Goal: Transaction & Acquisition: Purchase product/service

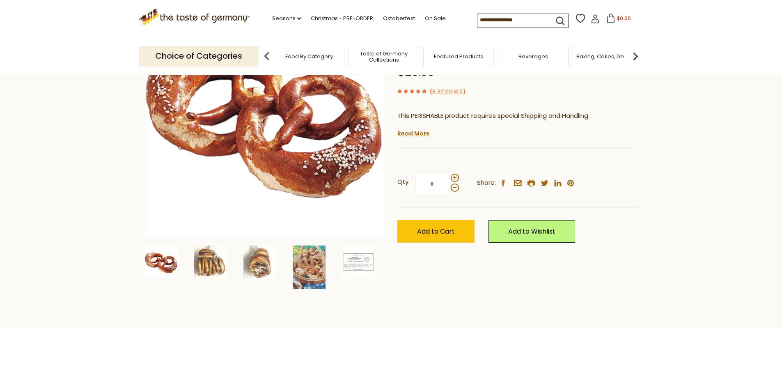
scroll to position [123, 0]
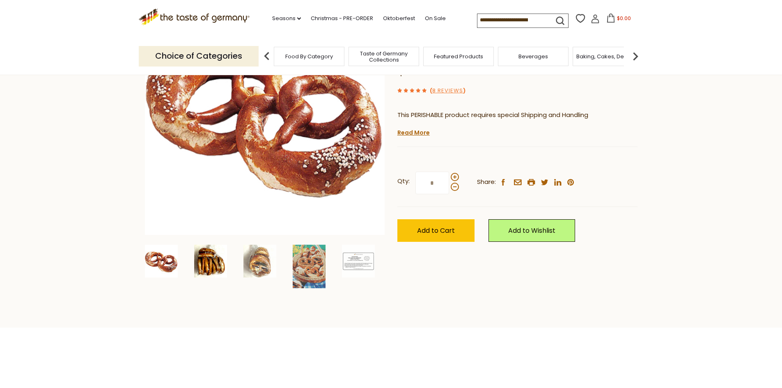
click at [212, 264] on img at bounding box center [210, 261] width 33 height 33
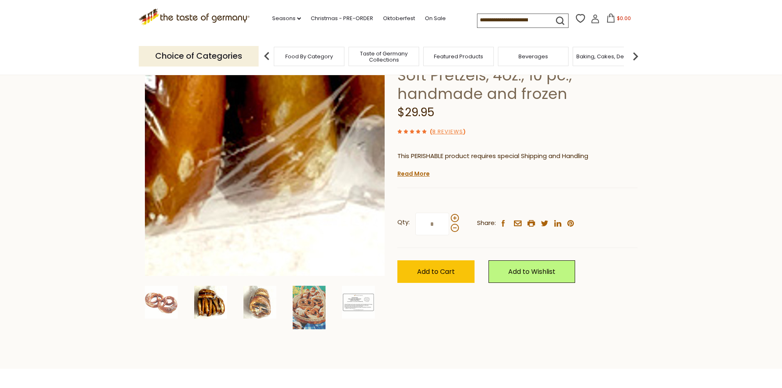
scroll to position [0, 0]
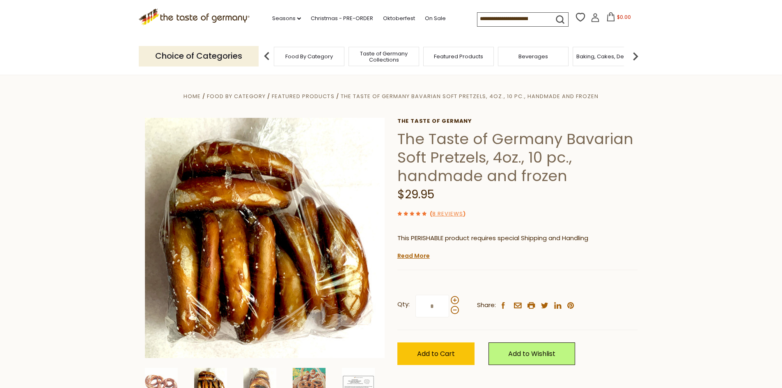
click at [264, 53] on img at bounding box center [267, 56] width 16 height 16
click at [268, 56] on img at bounding box center [267, 56] width 16 height 16
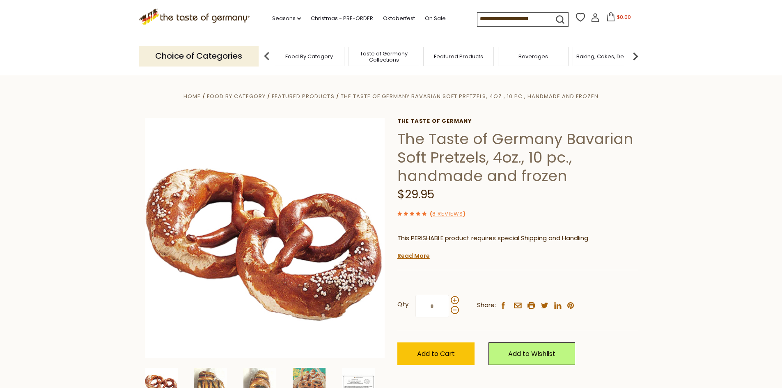
click at [454, 61] on div "Featured Products" at bounding box center [458, 56] width 71 height 19
click at [635, 57] on img at bounding box center [636, 56] width 16 height 16
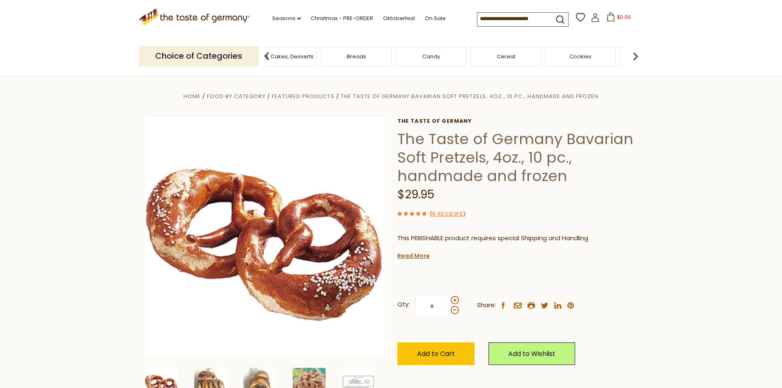
click at [635, 57] on img at bounding box center [636, 56] width 16 height 16
click at [268, 57] on img at bounding box center [267, 56] width 16 height 16
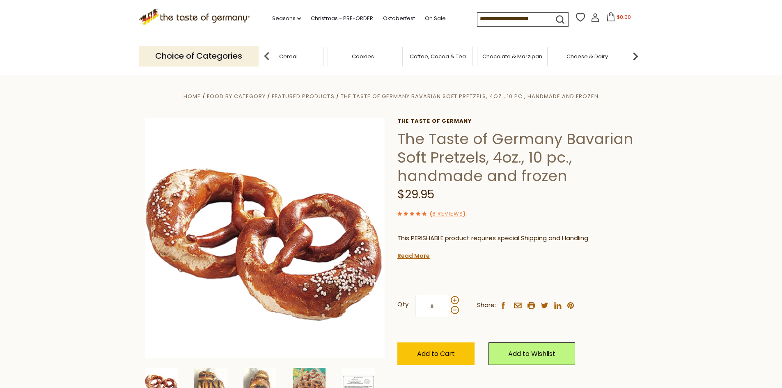
click at [268, 57] on img at bounding box center [267, 56] width 16 height 16
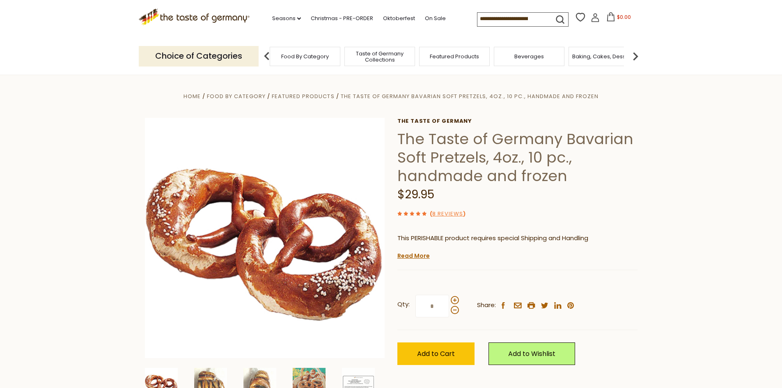
click at [268, 57] on img at bounding box center [267, 56] width 16 height 16
click at [481, 17] on input at bounding box center [512, 18] width 69 height 11
type input "*****"
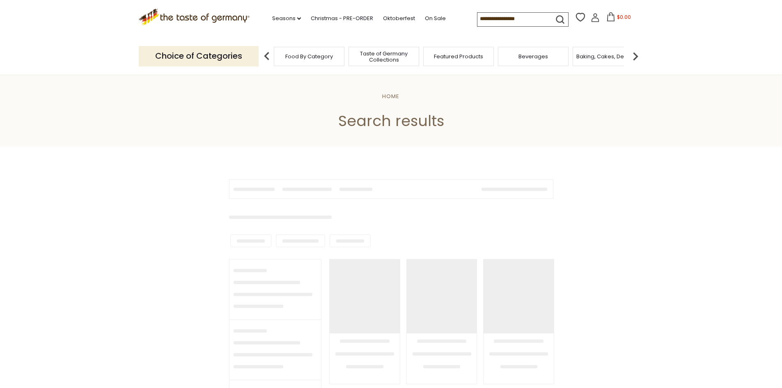
type input "*****"
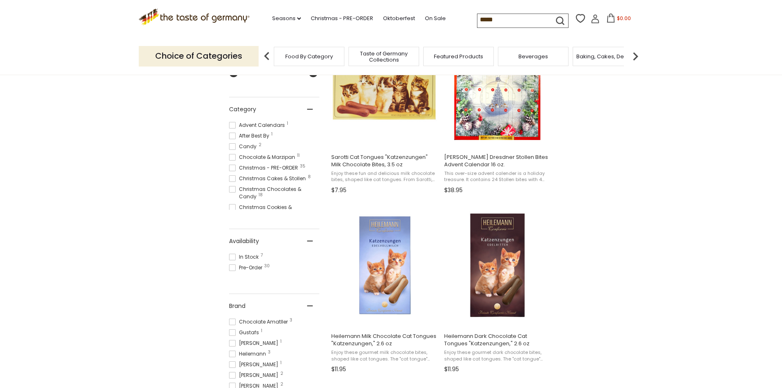
scroll to position [164, 0]
